Goal: Task Accomplishment & Management: Use online tool/utility

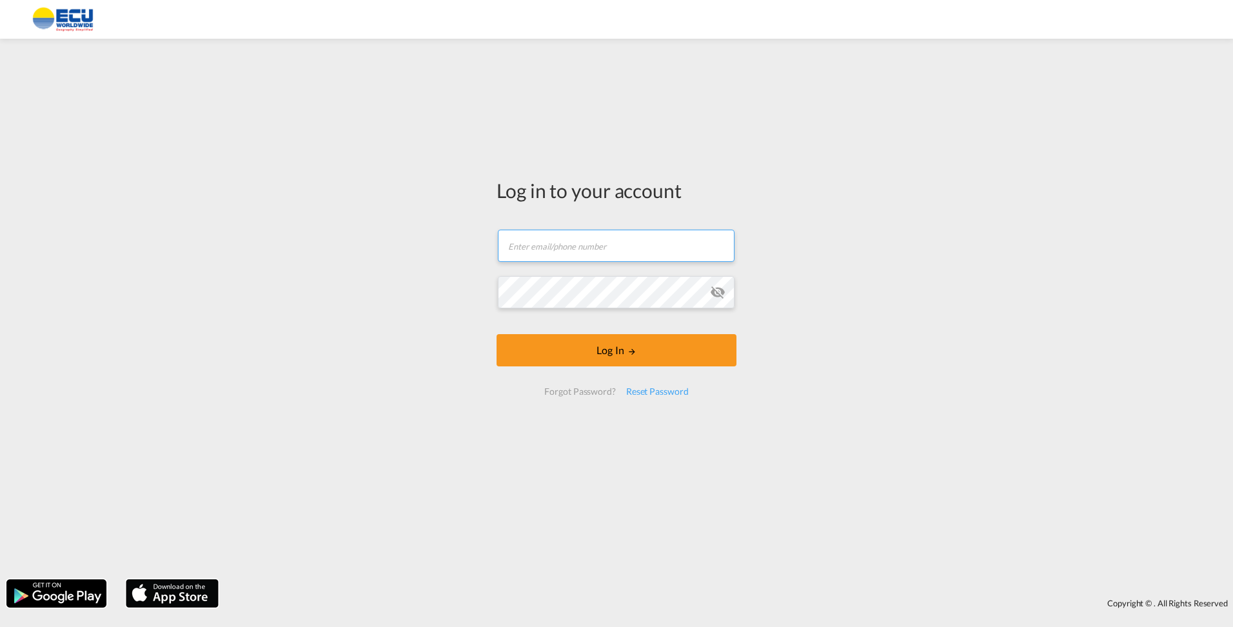
drag, startPoint x: 574, startPoint y: 257, endPoint x: 583, endPoint y: 256, distance: 9.1
click at [580, 257] on input "text" at bounding box center [616, 246] width 237 height 32
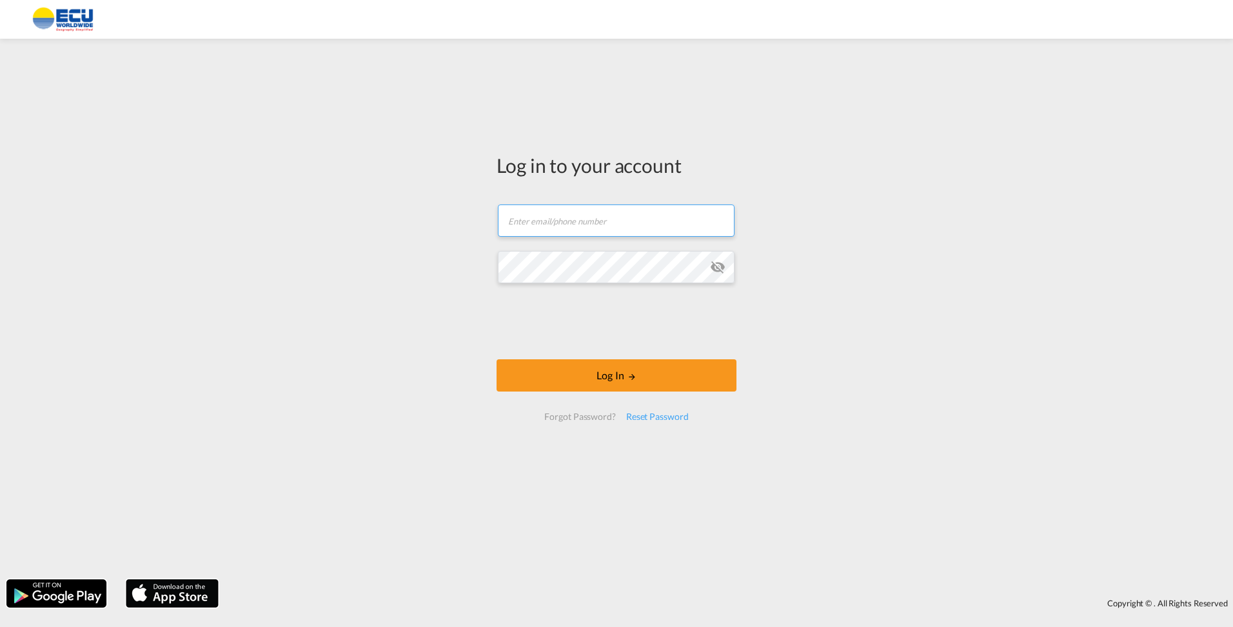
click at [550, 224] on input "text" at bounding box center [616, 220] width 237 height 32
type input "[EMAIL_ADDRESS][DOMAIN_NAME]"
click at [496, 359] on button "Log In" at bounding box center [616, 375] width 240 height 32
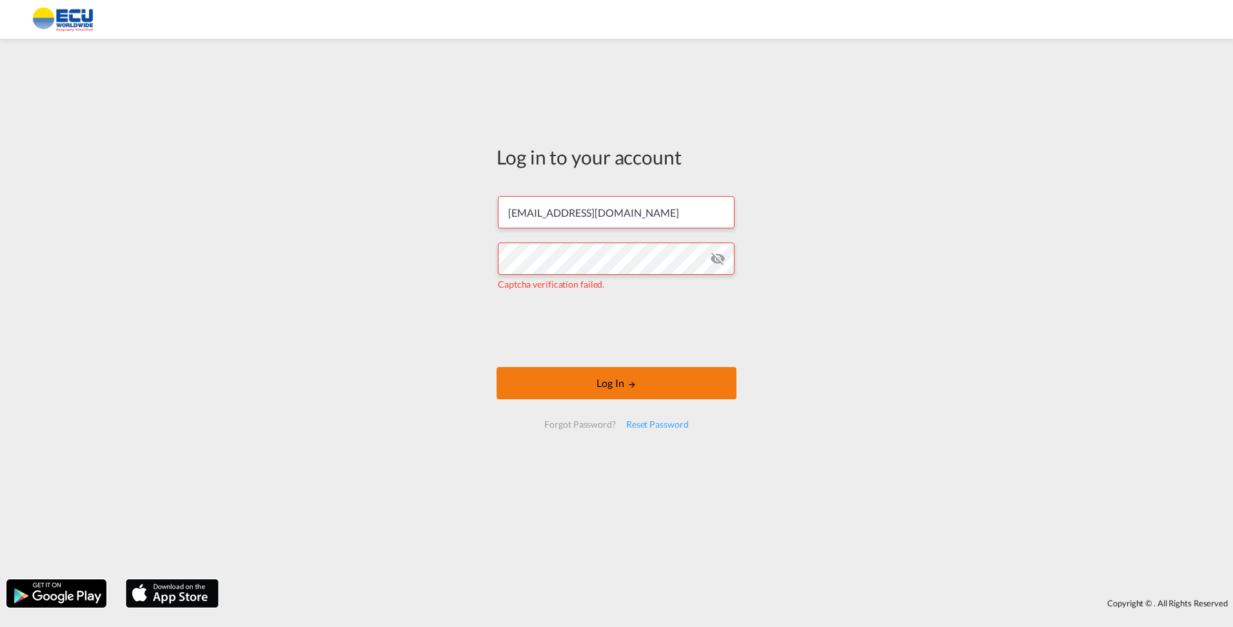
click at [589, 375] on button "Log In" at bounding box center [616, 383] width 240 height 32
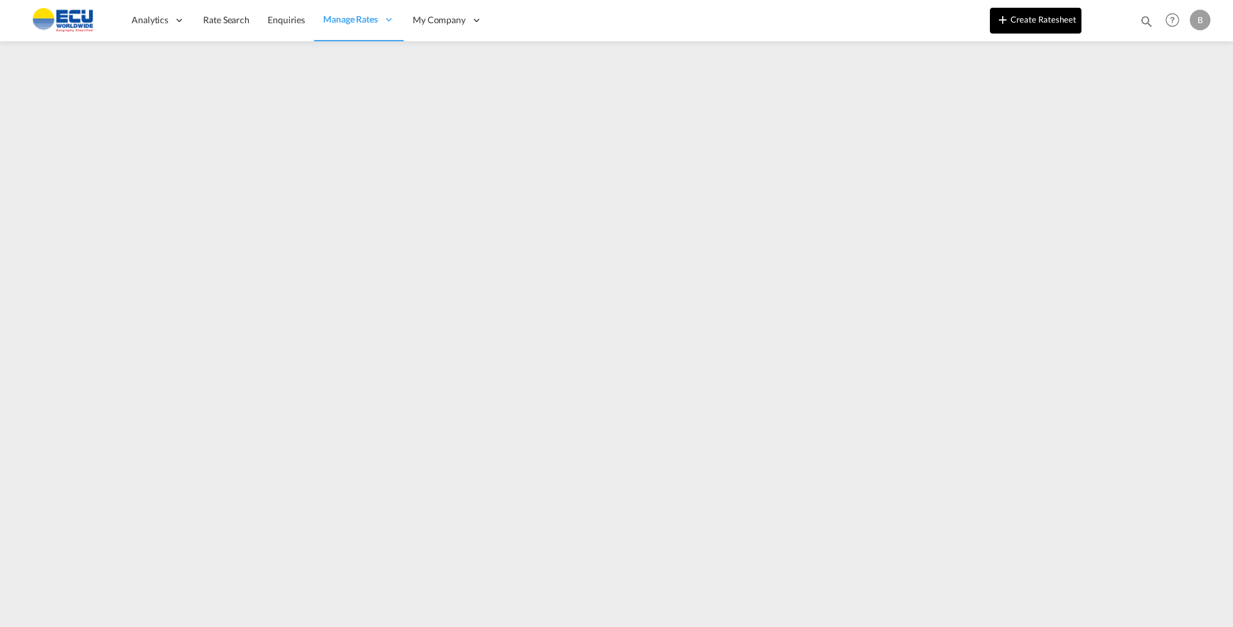
click at [1046, 28] on button "Create Ratesheet" at bounding box center [1036, 21] width 92 height 26
